Goal: Information Seeking & Learning: Learn about a topic

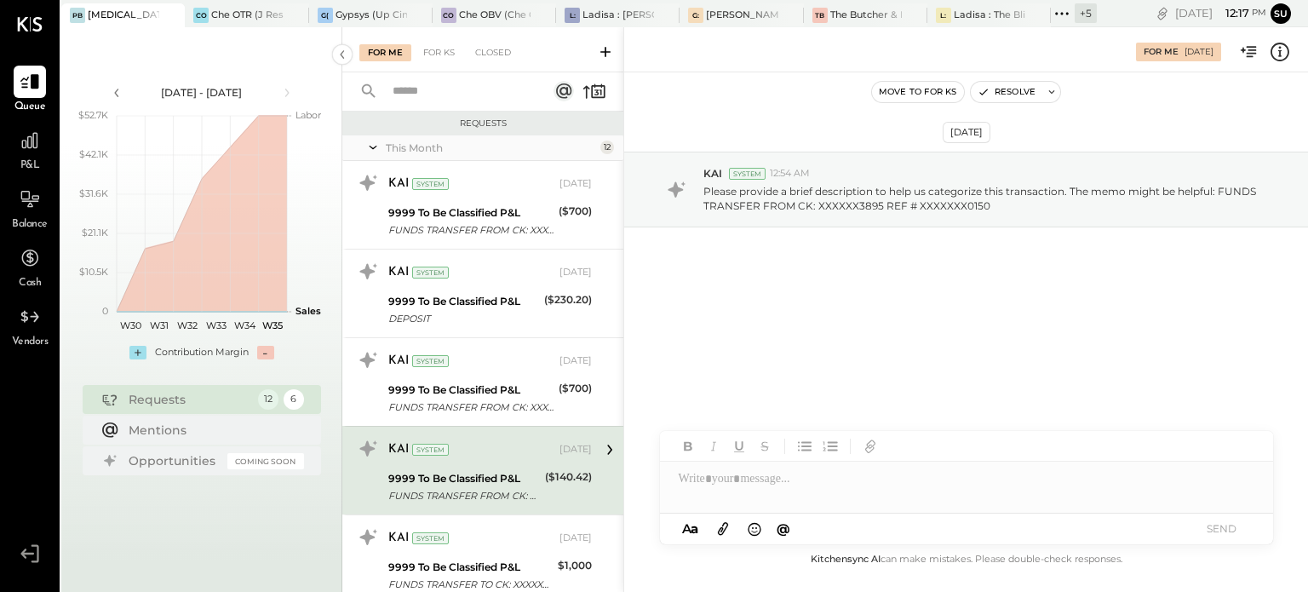
scroll to position [283, 0]
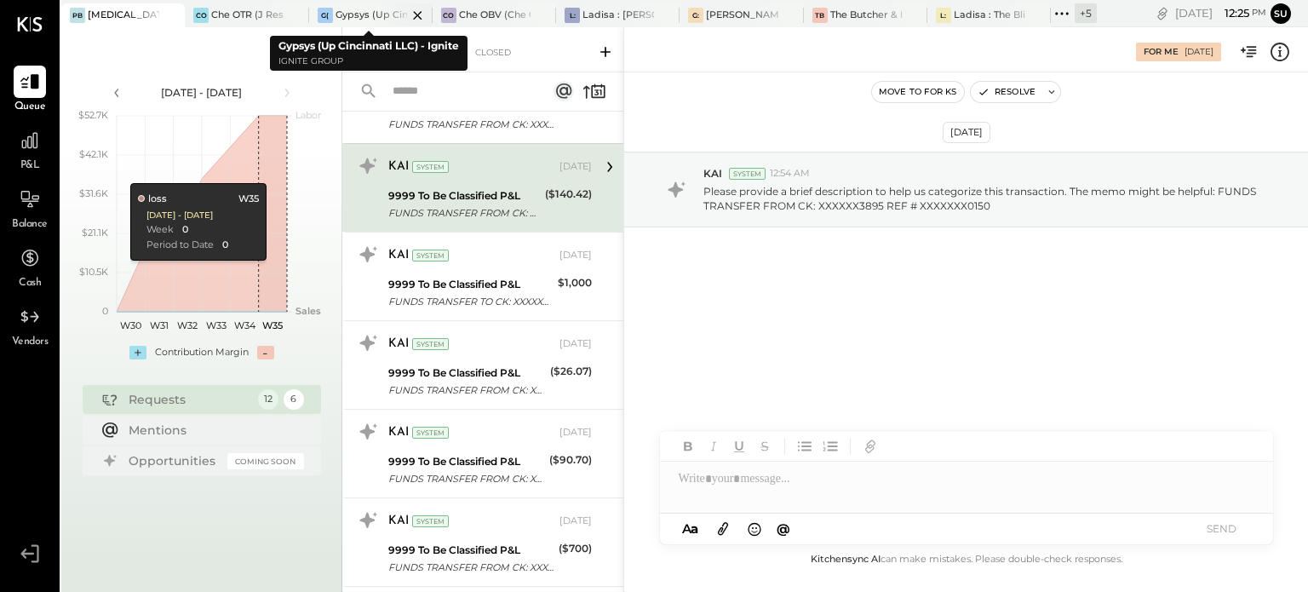
click at [378, 12] on div at bounding box center [403, 14] width 60 height 23
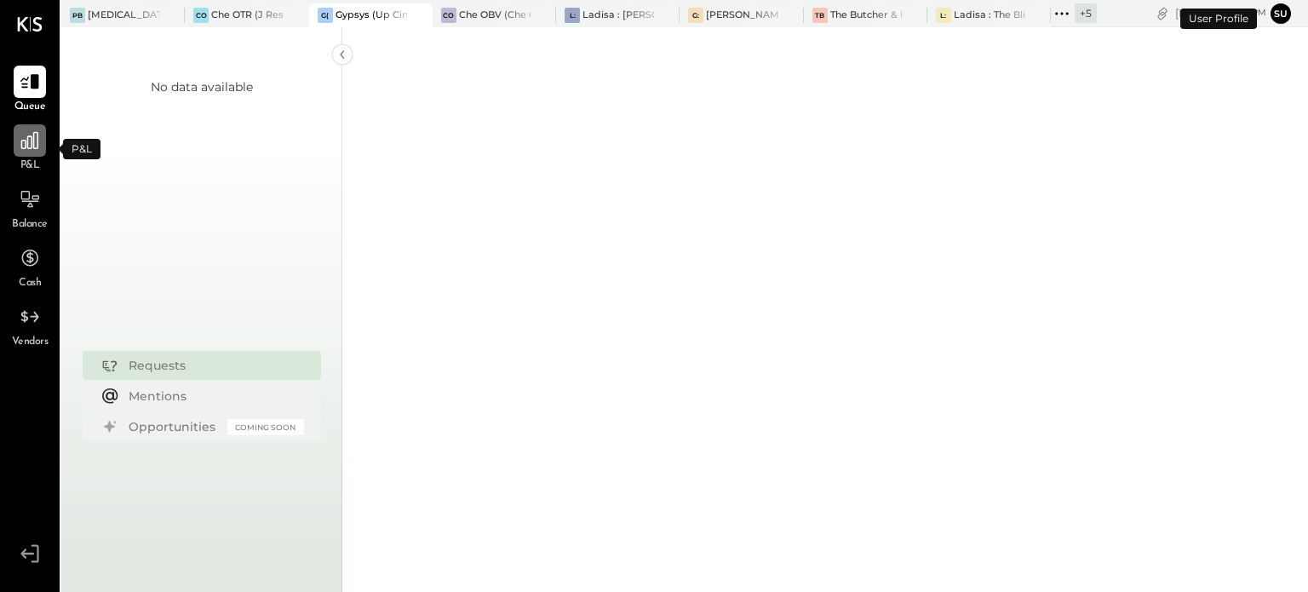
click at [28, 146] on icon at bounding box center [30, 140] width 22 height 22
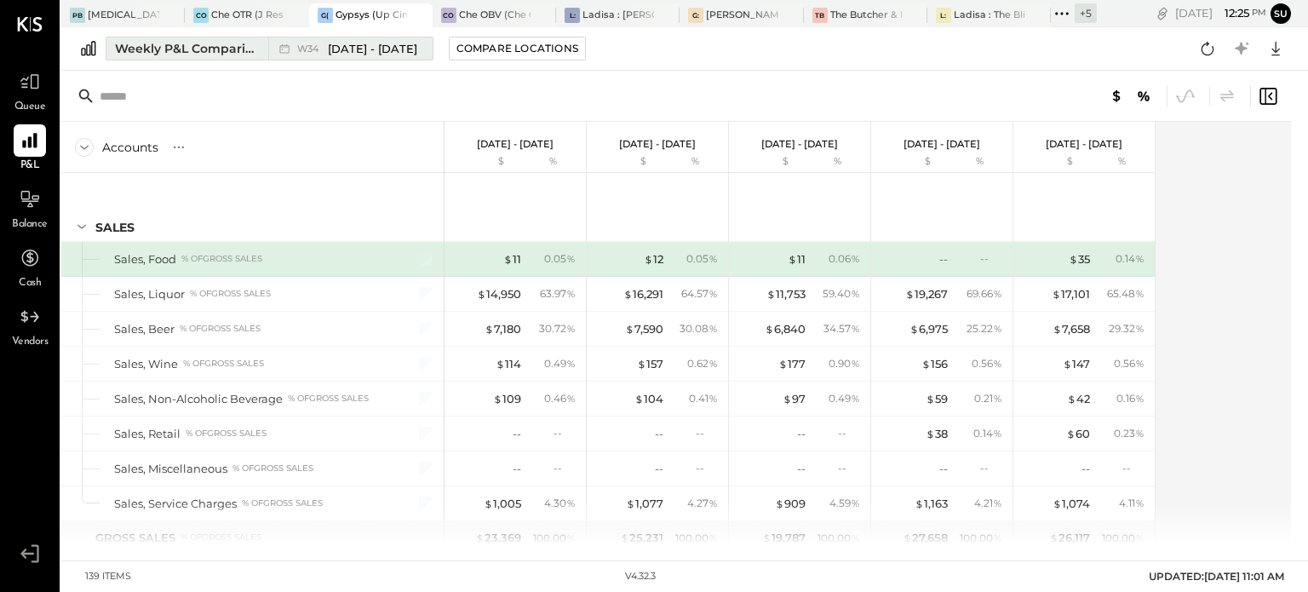
click at [174, 44] on div "Weekly P&L Comparison" at bounding box center [186, 48] width 143 height 17
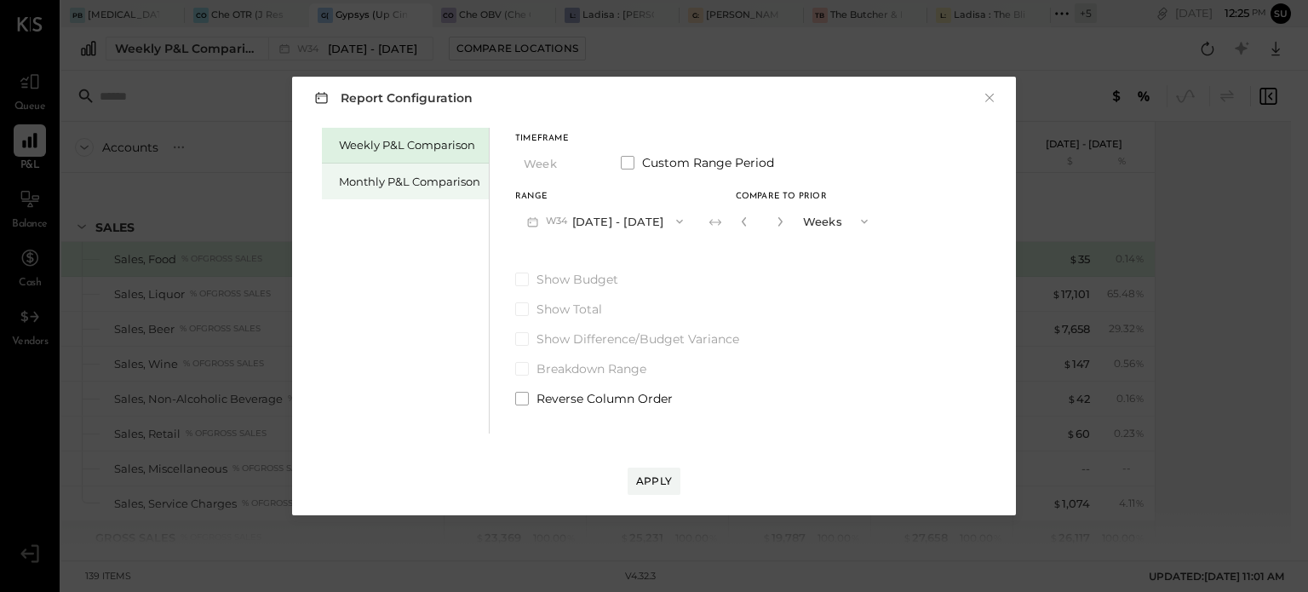
click at [382, 186] on div "Monthly P&L Comparison" at bounding box center [409, 182] width 141 height 16
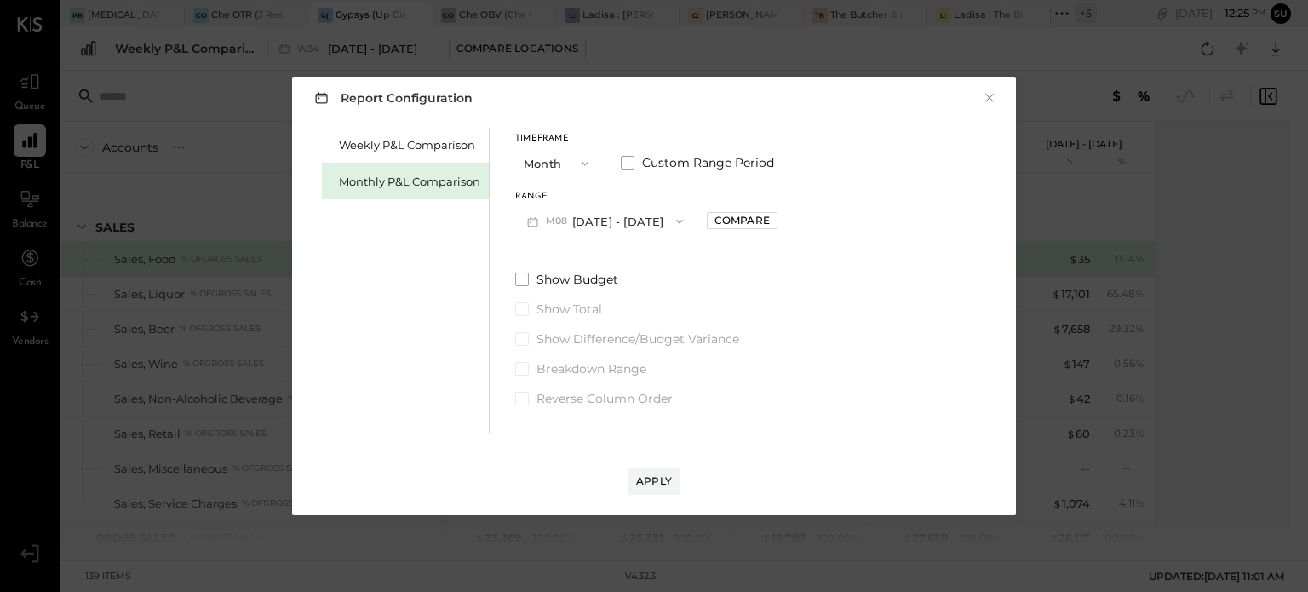
click at [673, 218] on icon "button" at bounding box center [680, 222] width 14 height 14
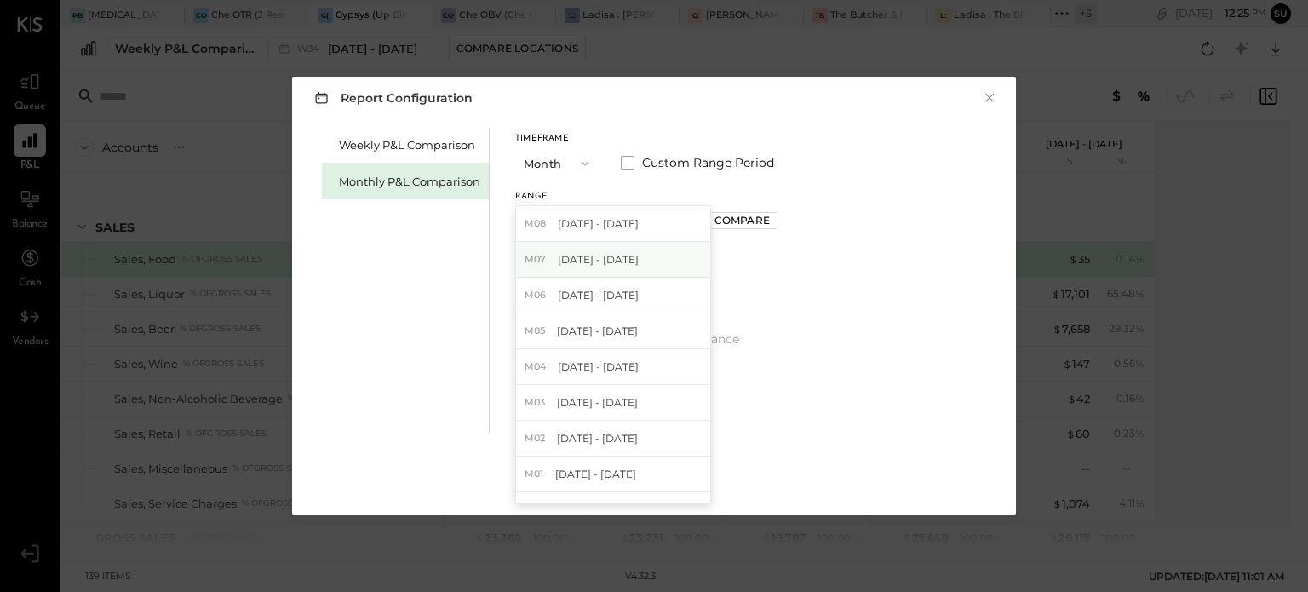
click at [652, 244] on div "M07 [DATE] - [DATE]" at bounding box center [613, 260] width 194 height 36
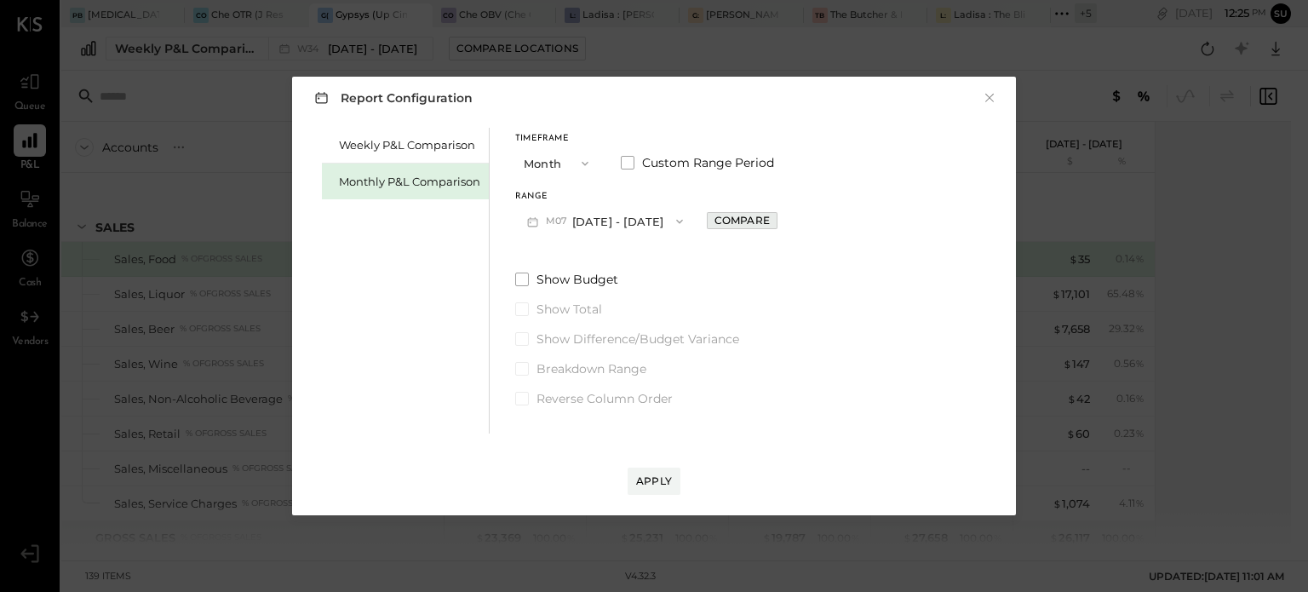
click at [729, 224] on div "Compare" at bounding box center [742, 220] width 55 height 14
click at [775, 222] on icon "button" at bounding box center [780, 221] width 10 height 10
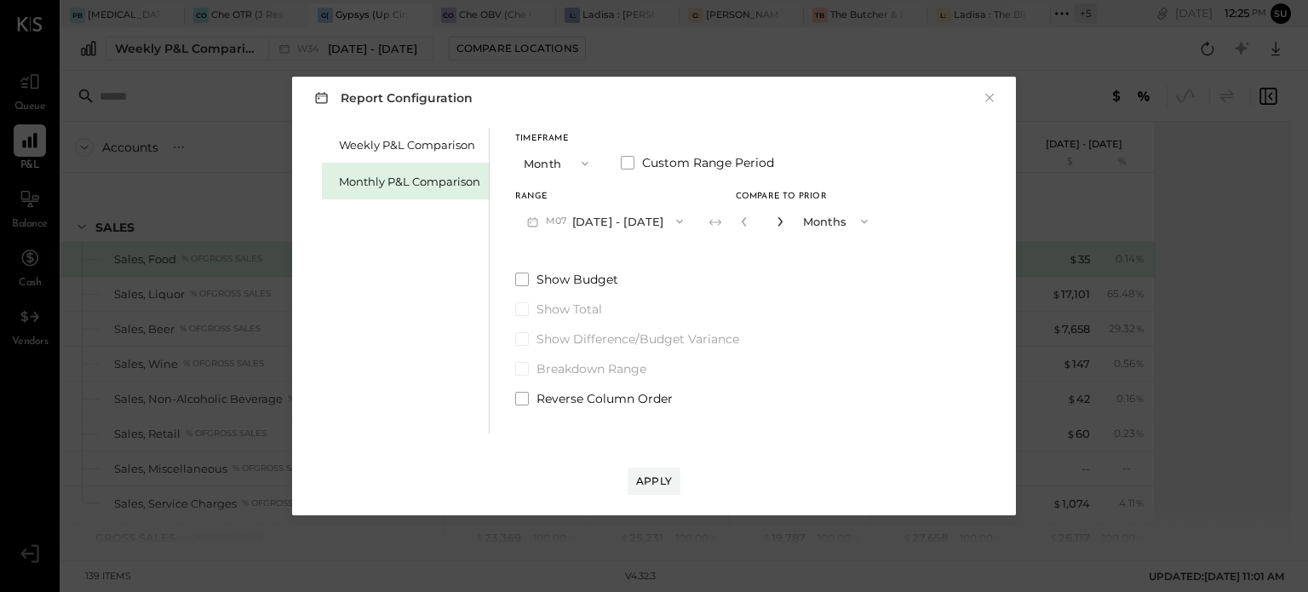
click at [775, 222] on icon "button" at bounding box center [780, 221] width 10 height 10
type input "*"
click at [643, 482] on div "Apply" at bounding box center [654, 481] width 36 height 14
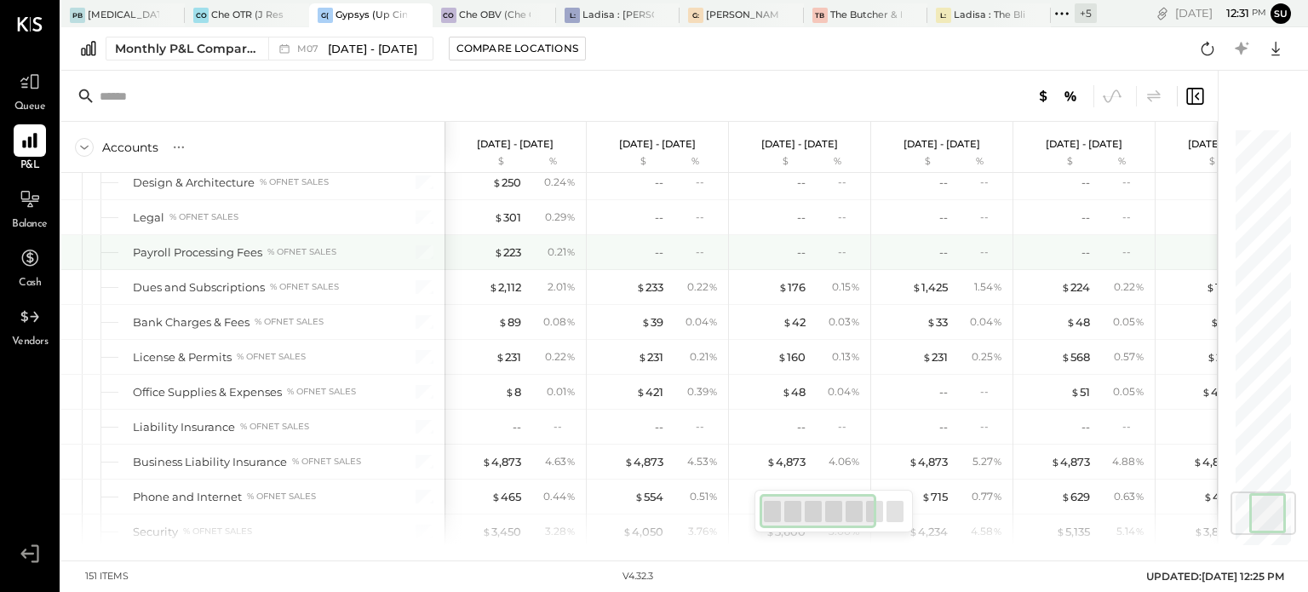
scroll to position [3058, 0]
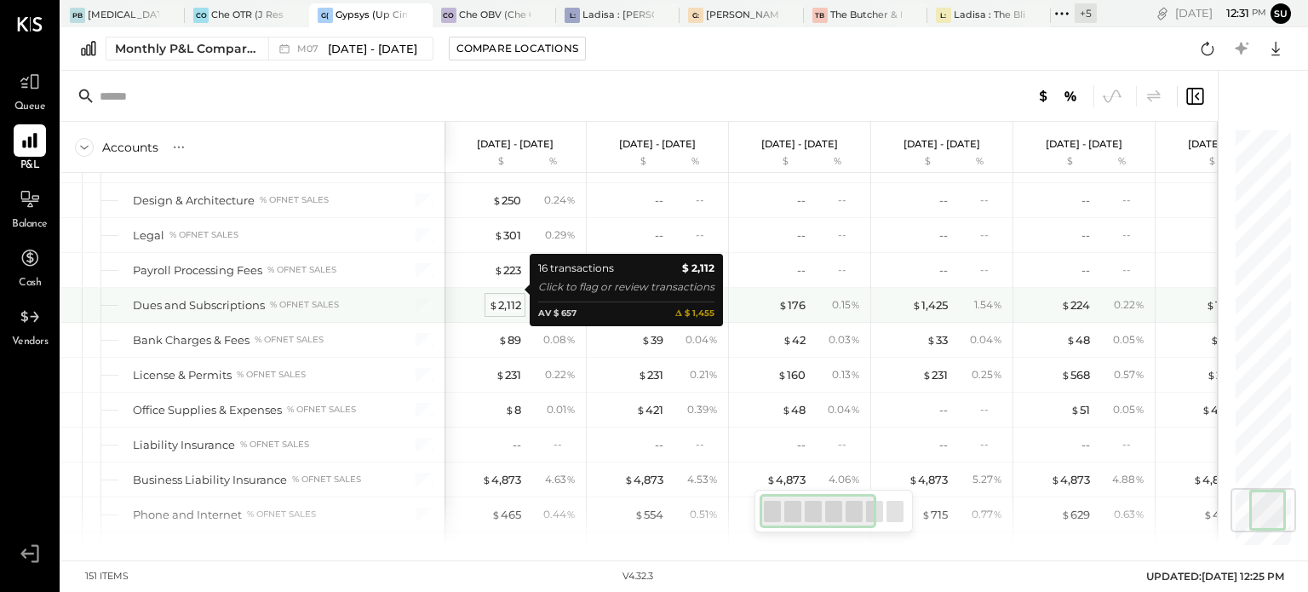
click at [514, 297] on div "$ 2,112" at bounding box center [505, 305] width 32 height 16
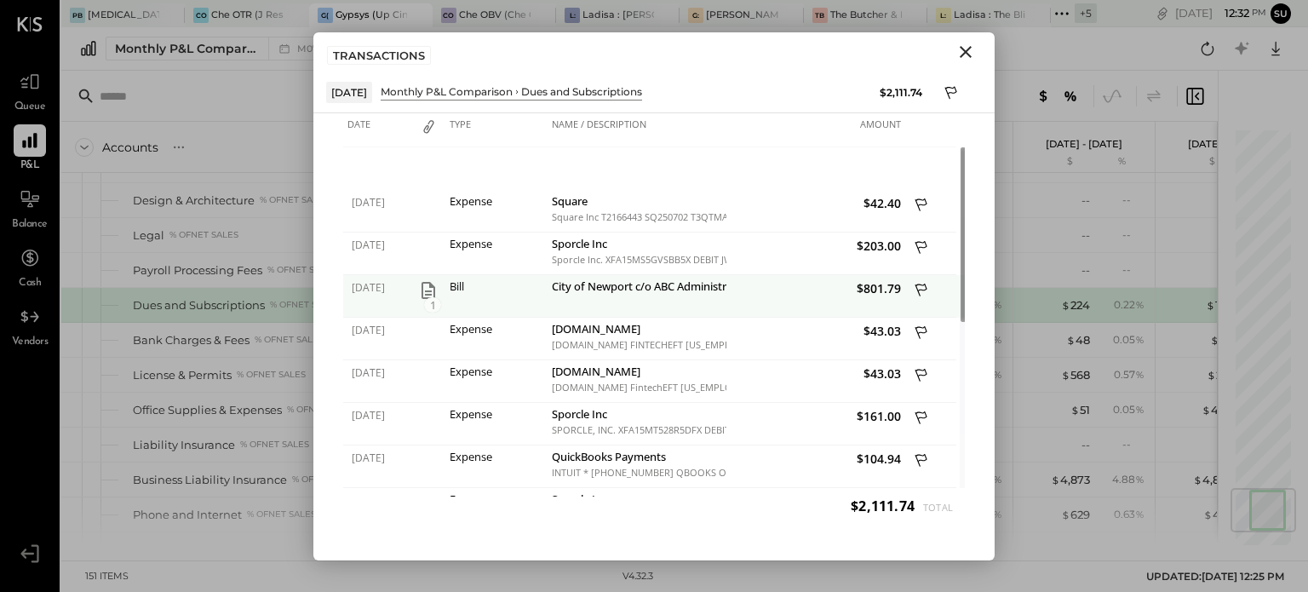
click at [426, 296] on icon "button" at bounding box center [428, 290] width 20 height 20
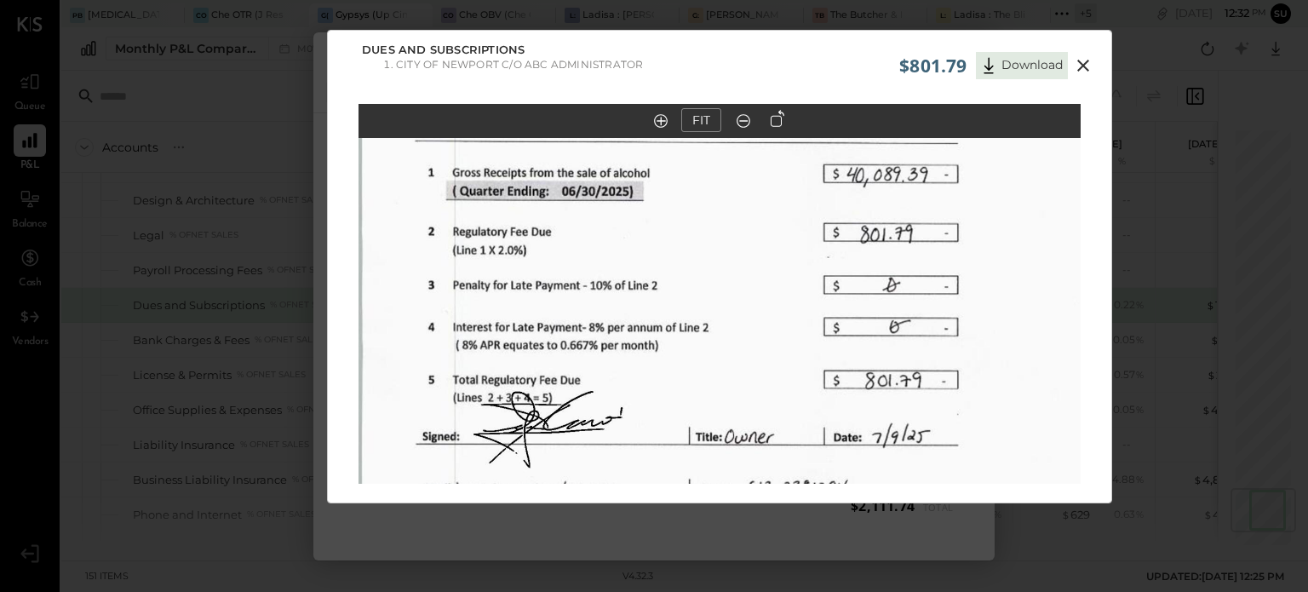
click at [1079, 58] on icon at bounding box center [1083, 65] width 20 height 20
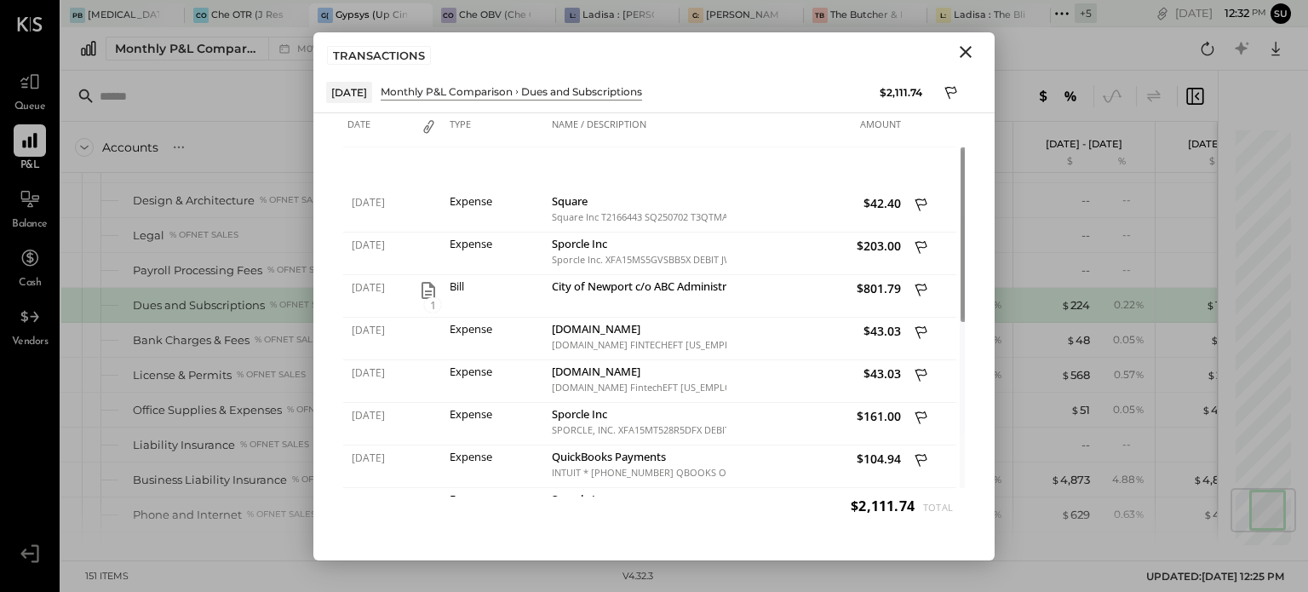
click at [966, 49] on icon "Close" at bounding box center [966, 52] width 20 height 20
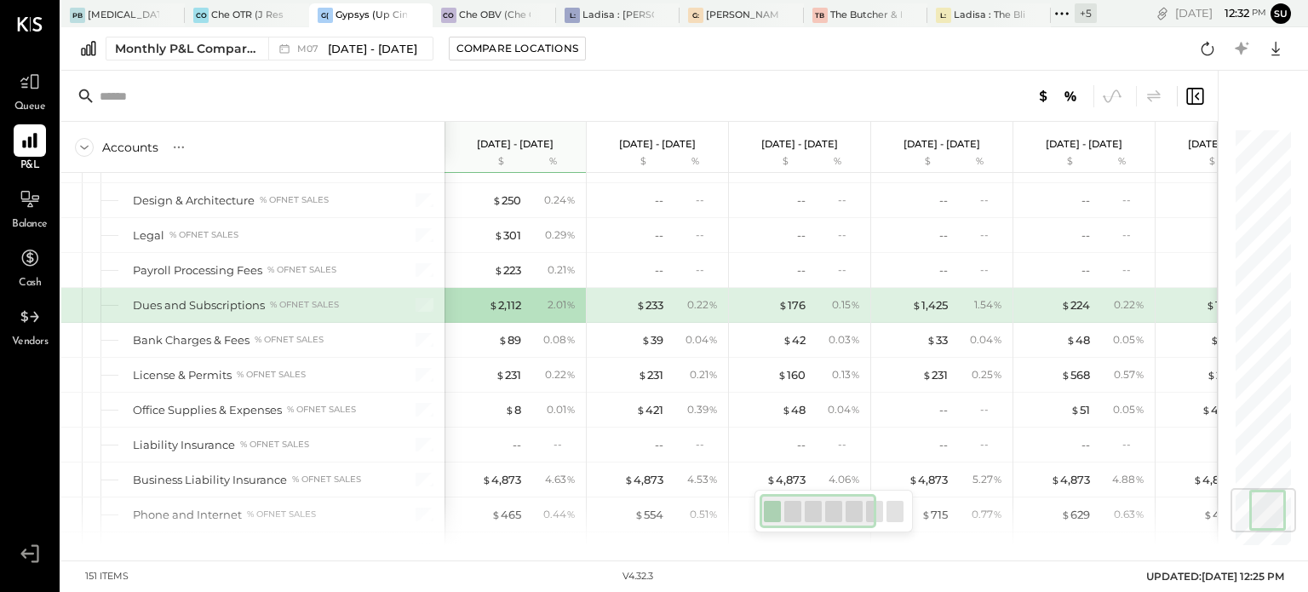
click at [531, 297] on div "2.01 %" at bounding box center [552, 304] width 55 height 15
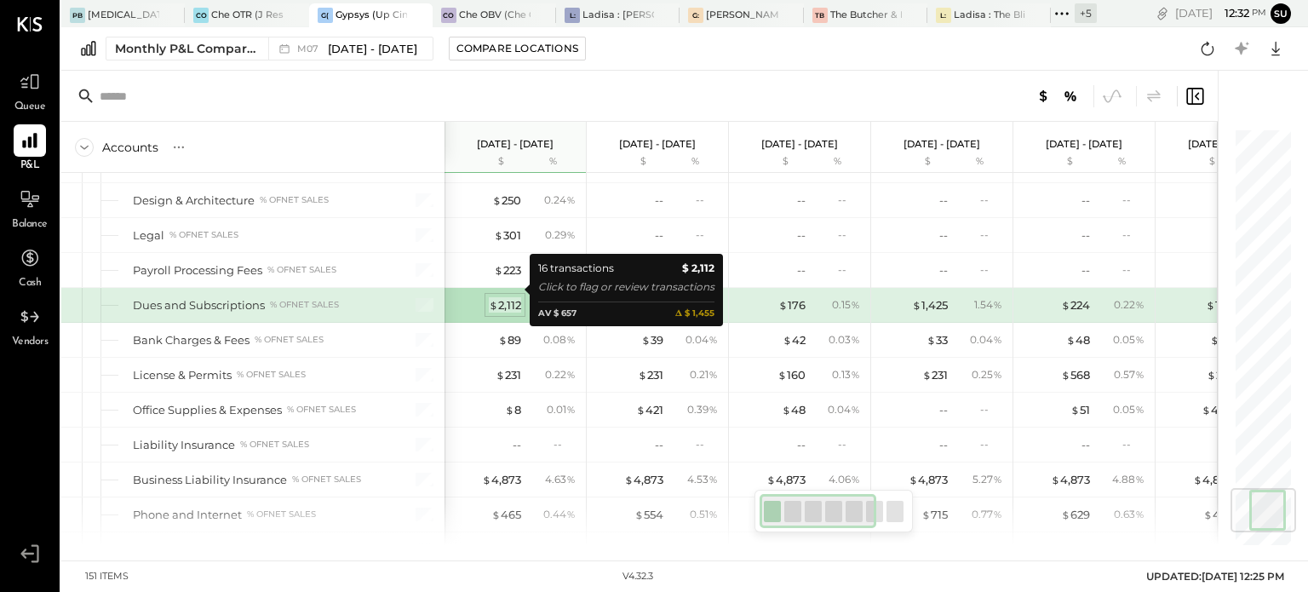
click at [511, 297] on div "$ 2,112" at bounding box center [505, 305] width 32 height 16
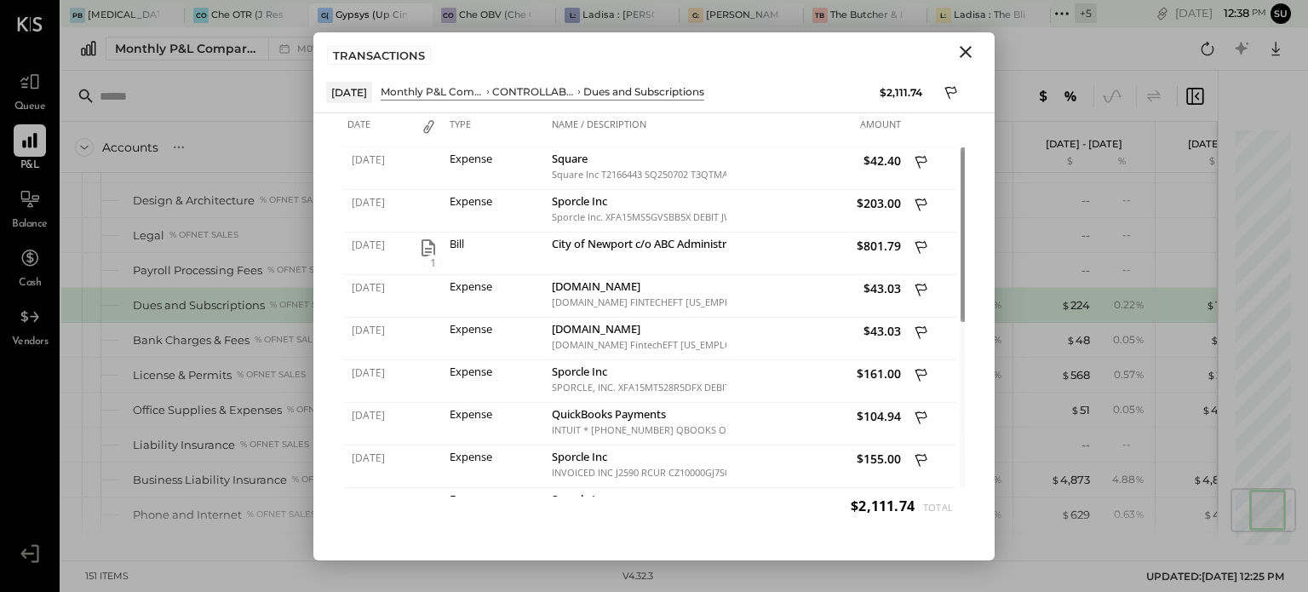
click at [960, 61] on button "Close" at bounding box center [965, 52] width 31 height 22
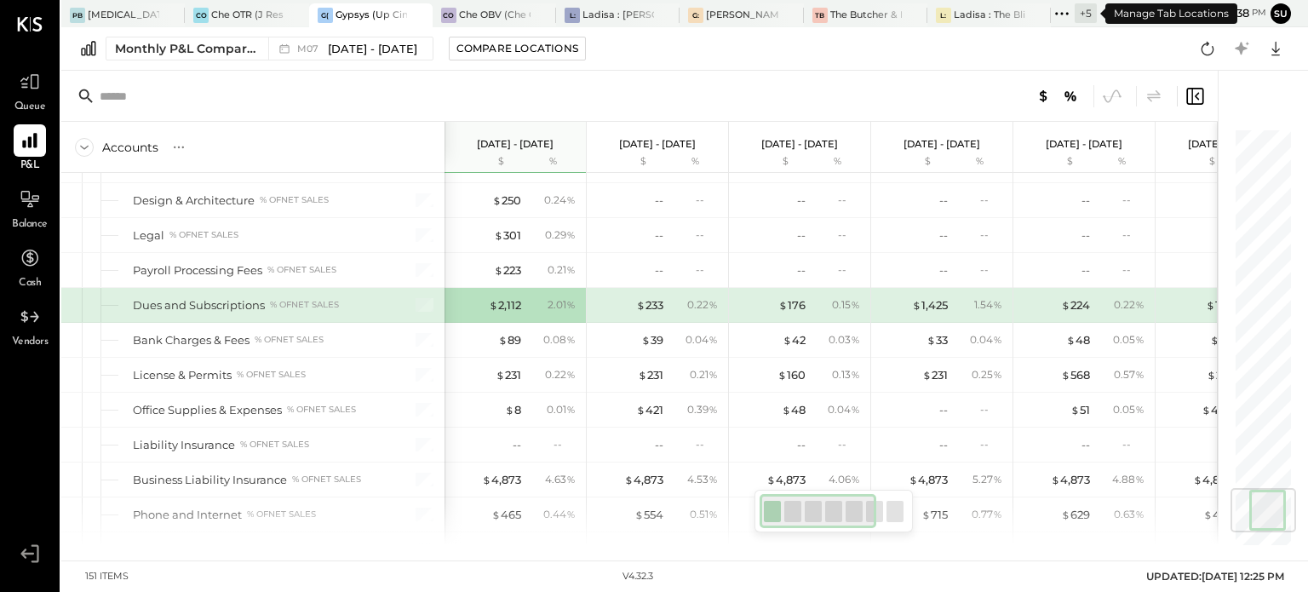
click at [1064, 9] on icon at bounding box center [1062, 14] width 22 height 22
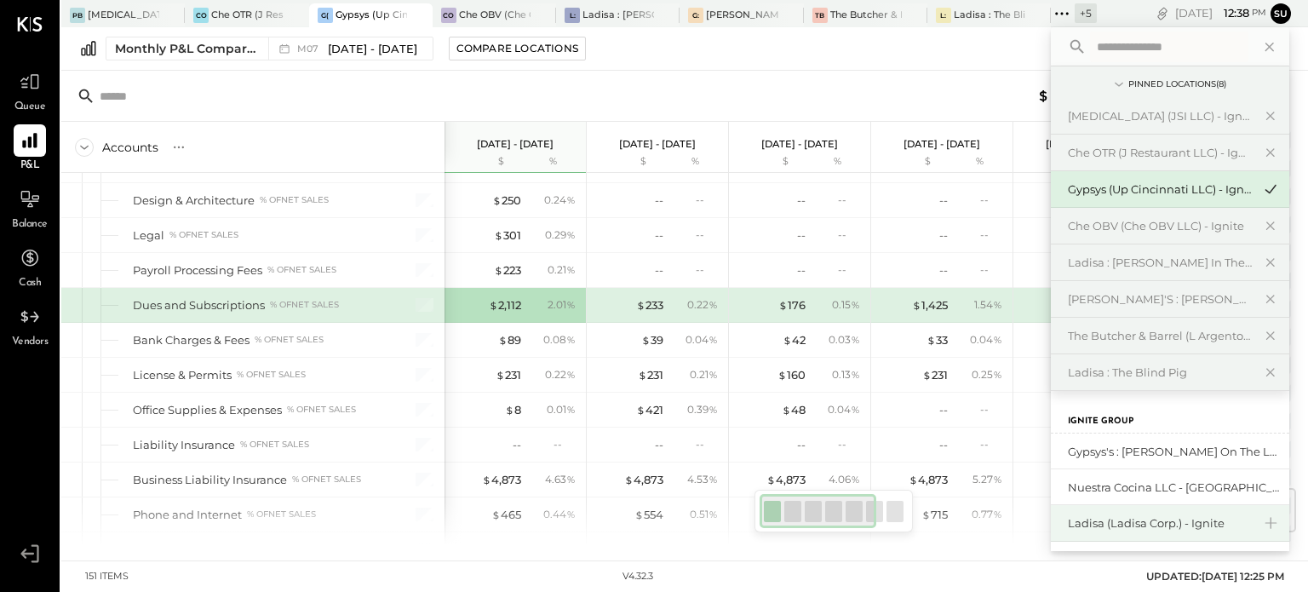
click at [1094, 517] on div "Ladisa (Ladisa Corp.) - Ignite" at bounding box center [1160, 523] width 184 height 16
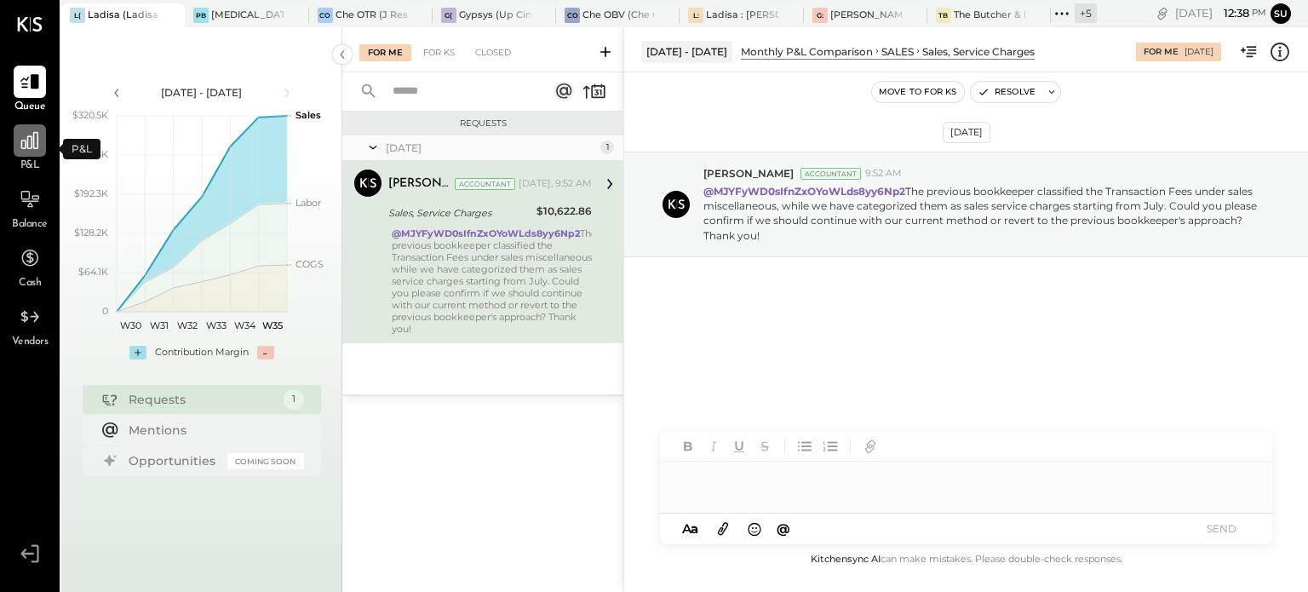
click at [31, 145] on icon at bounding box center [30, 140] width 22 height 22
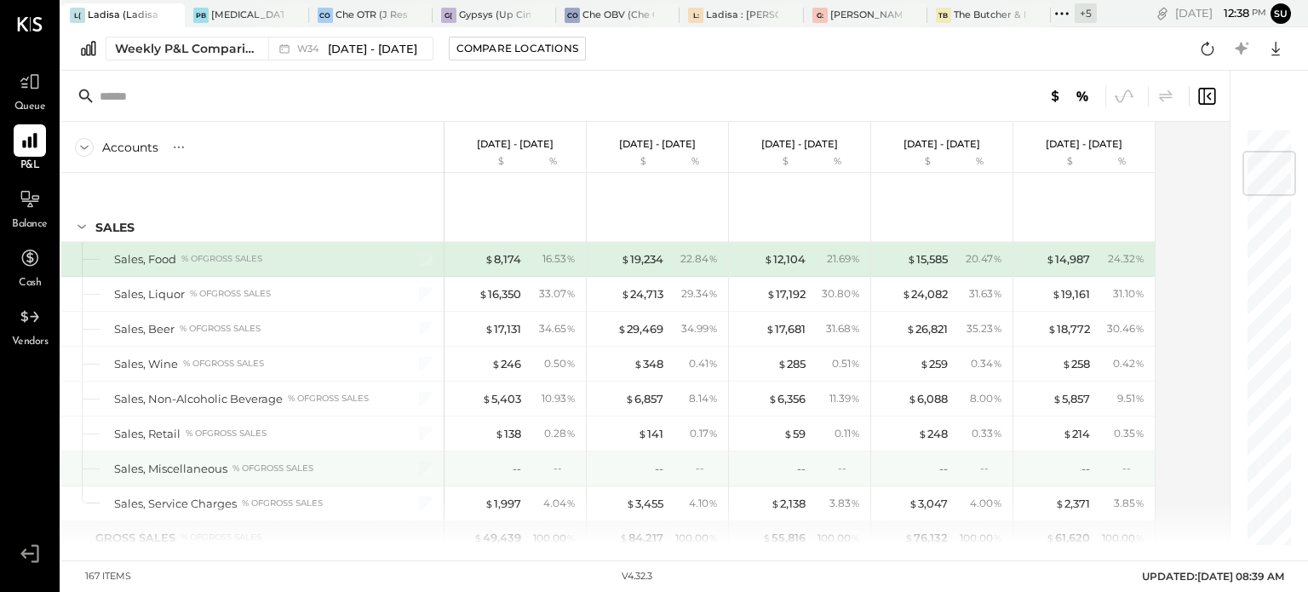
scroll to position [204, 0]
